Goal: Task Accomplishment & Management: Manage account settings

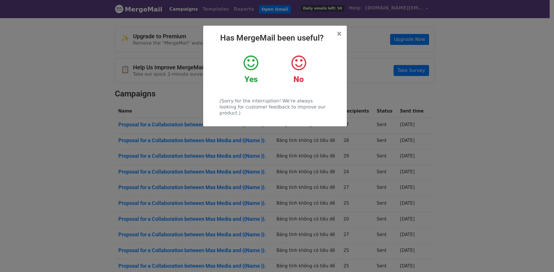
click at [341, 35] on span "×" at bounding box center [339, 34] width 6 height 8
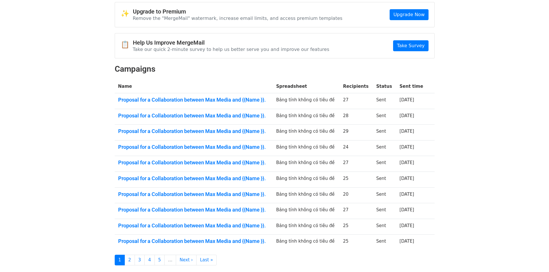
scroll to position [65, 0]
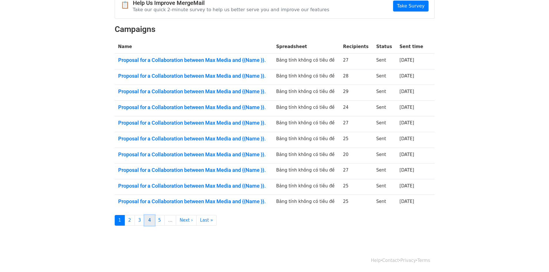
click at [149, 221] on link "4" at bounding box center [149, 220] width 10 height 11
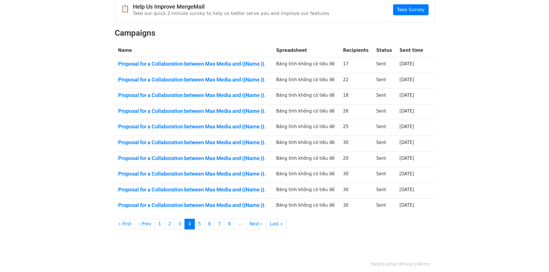
scroll to position [65, 0]
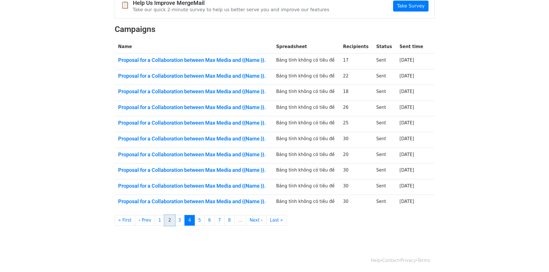
click at [165, 217] on link "2" at bounding box center [170, 220] width 10 height 11
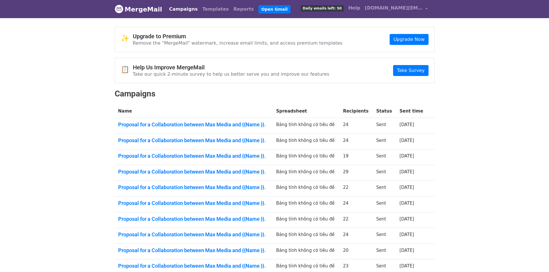
click at [347, 110] on th "Recipients" at bounding box center [356, 112] width 33 height 14
drag, startPoint x: 288, startPoint y: 123, endPoint x: 299, endPoint y: 131, distance: 13.7
click at [289, 125] on td "Bảng tính không có tiêu đề" at bounding box center [306, 126] width 67 height 16
drag, startPoint x: 391, startPoint y: 125, endPoint x: 368, endPoint y: 120, distance: 23.8
click at [389, 125] on td "Sent" at bounding box center [384, 126] width 23 height 16
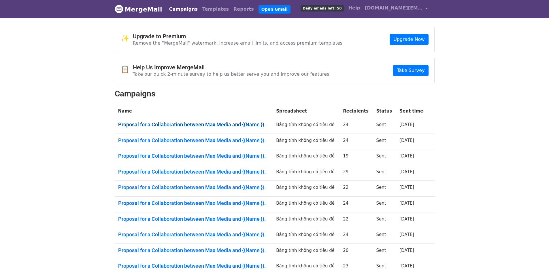
click at [229, 123] on link "Proposal for a Collaboration between Max Media and {{Name }}." at bounding box center [193, 125] width 151 height 6
click at [410, 112] on th "Sent time" at bounding box center [411, 112] width 31 height 14
click at [200, 7] on link "Templates" at bounding box center [215, 9] width 31 height 12
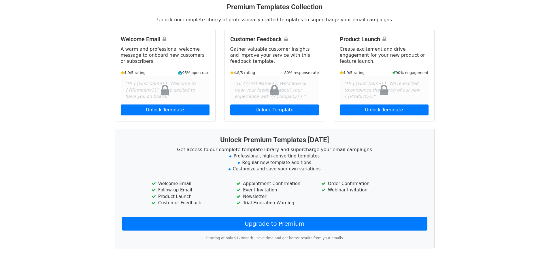
scroll to position [67, 0]
